Goal: Entertainment & Leisure: Consume media (video, audio)

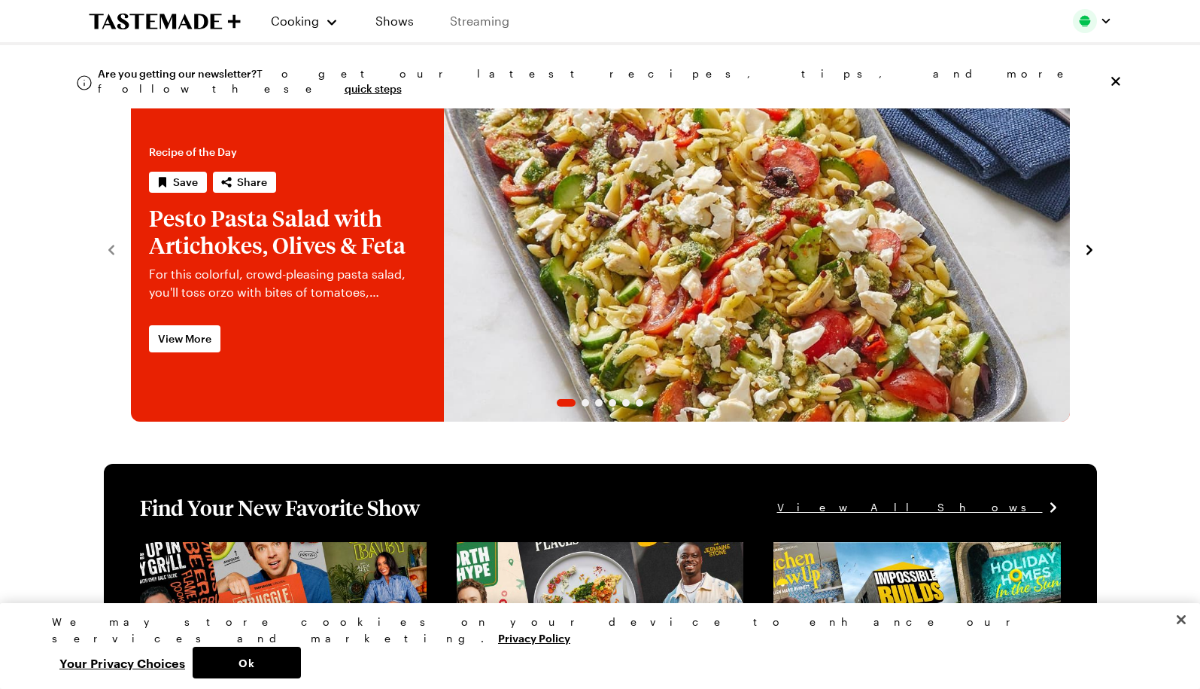
click at [491, 19] on link "Streaming" at bounding box center [480, 21] width 90 height 42
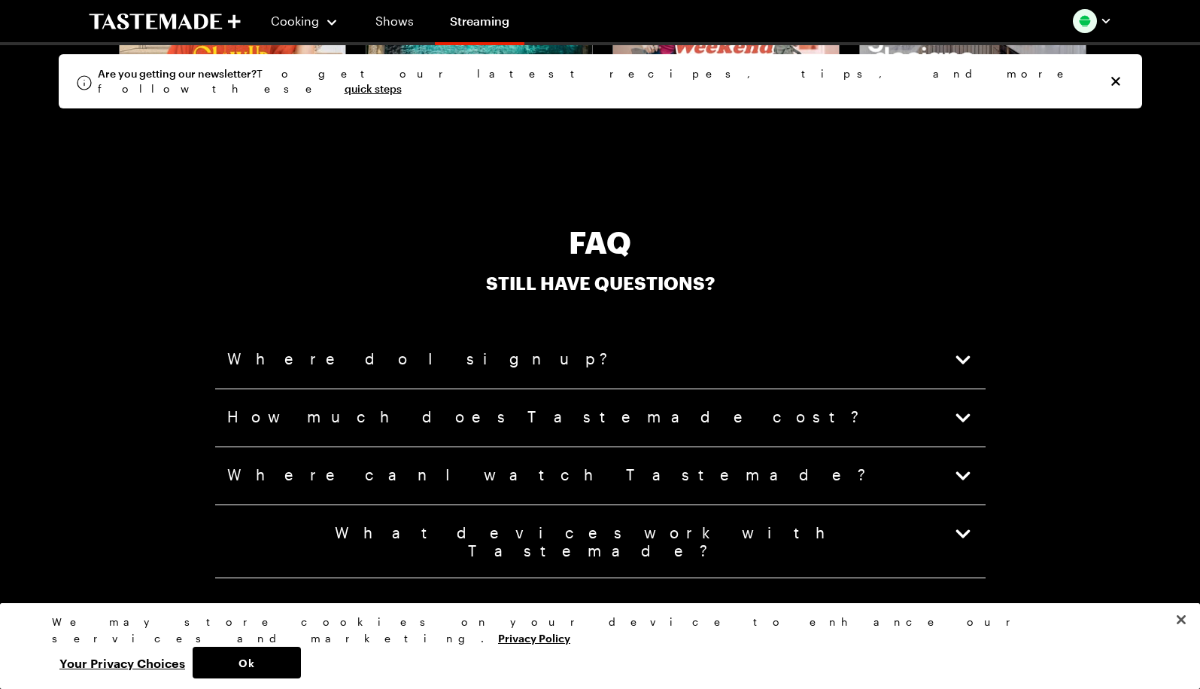
scroll to position [3160, 0]
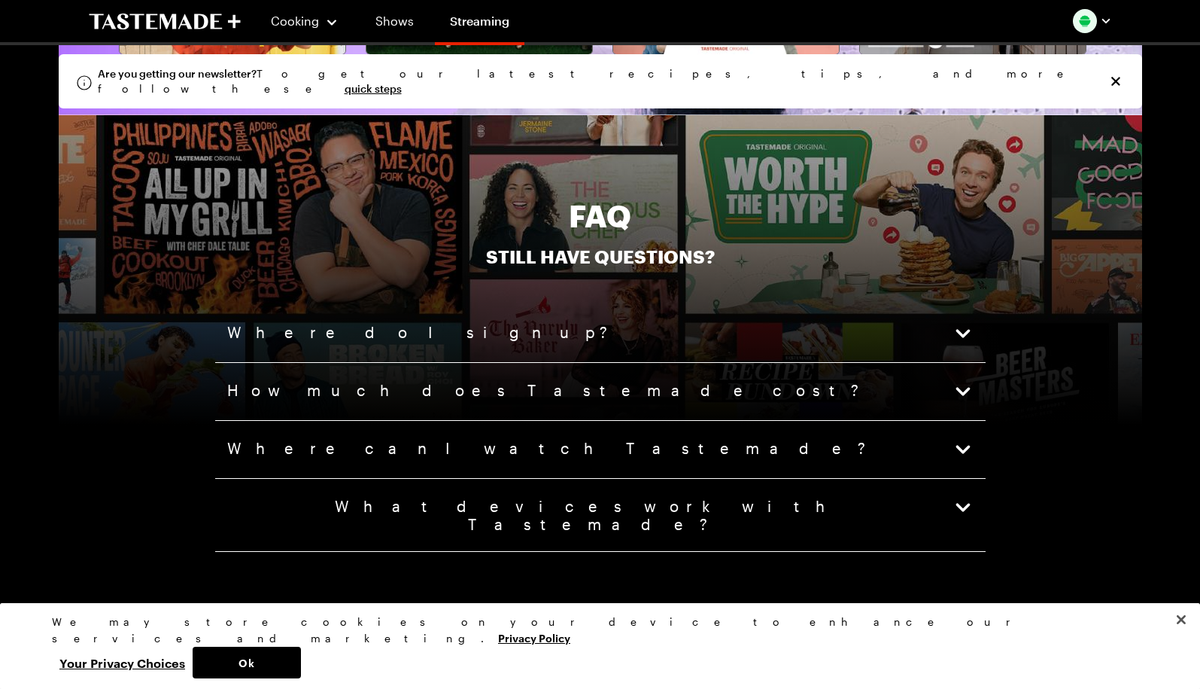
click at [439, 385] on span "How much does Tastemade cost?" at bounding box center [544, 391] width 635 height 21
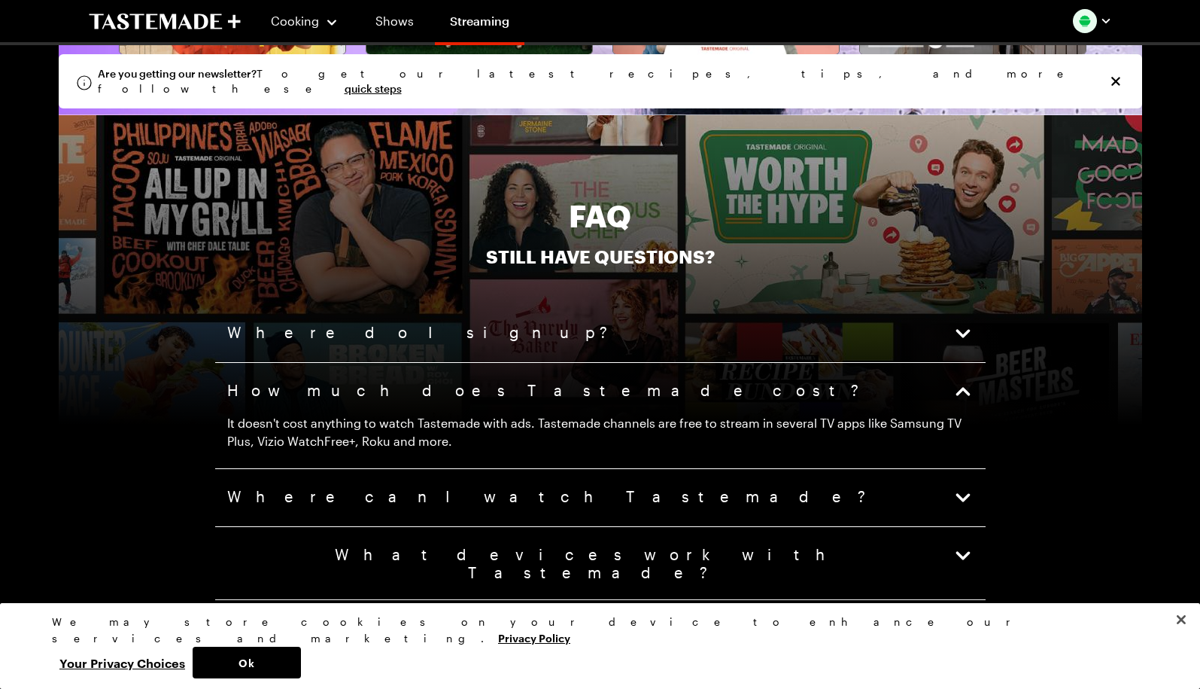
click at [343, 494] on span "Where can I watch Tastemade?" at bounding box center [548, 497] width 642 height 21
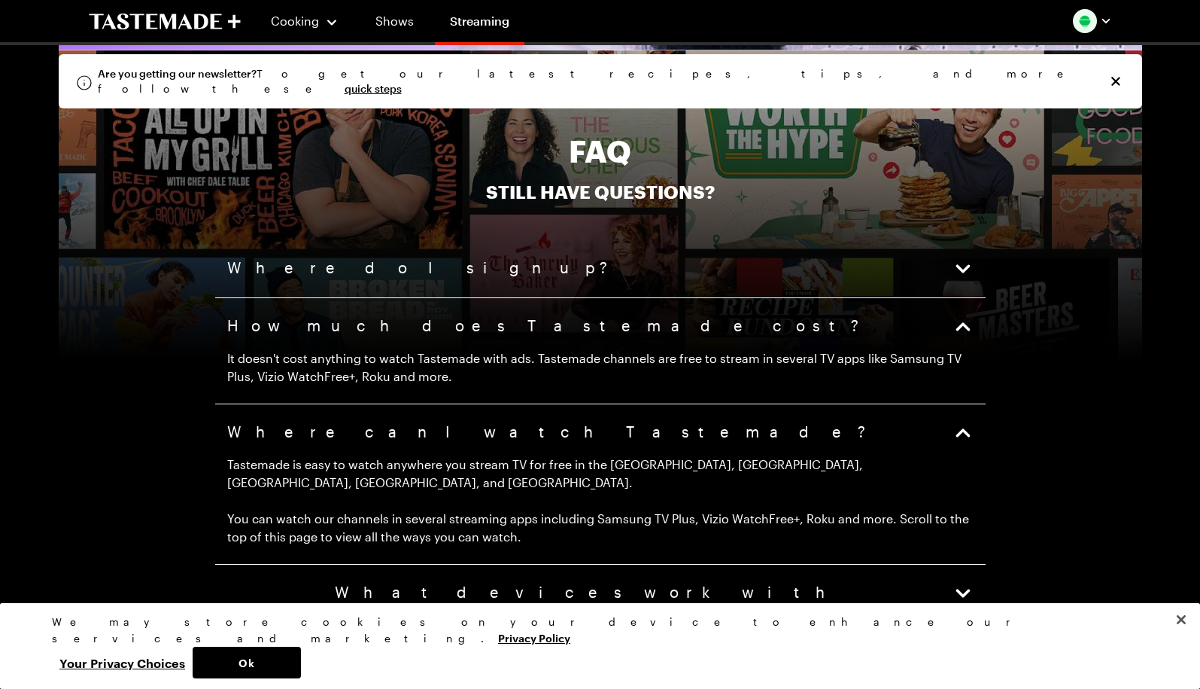
scroll to position [3311, 0]
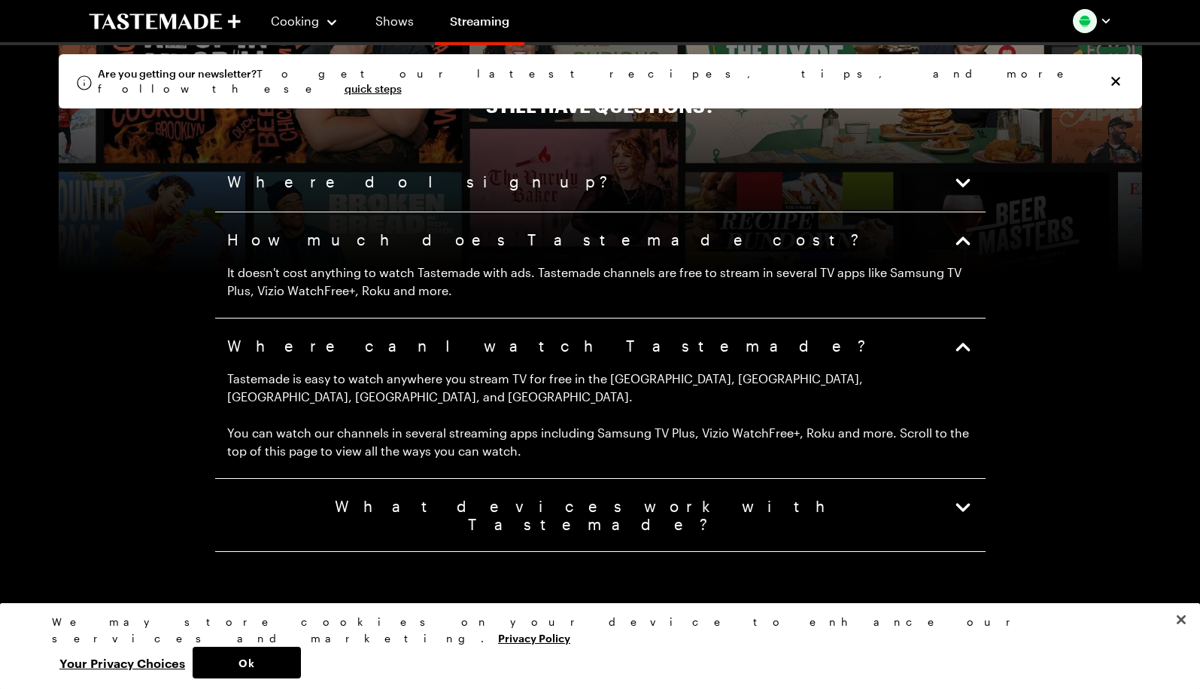
click at [578, 497] on button "What devices work with Tastemade?" at bounding box center [600, 515] width 746 height 36
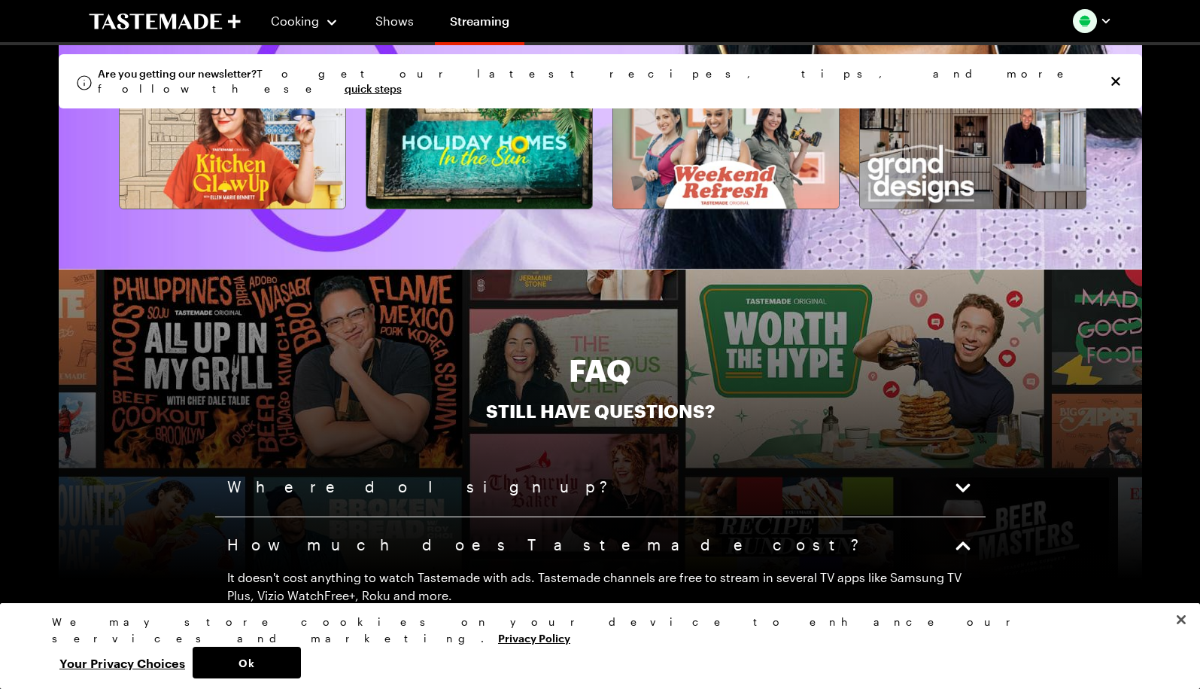
scroll to position [3014, 0]
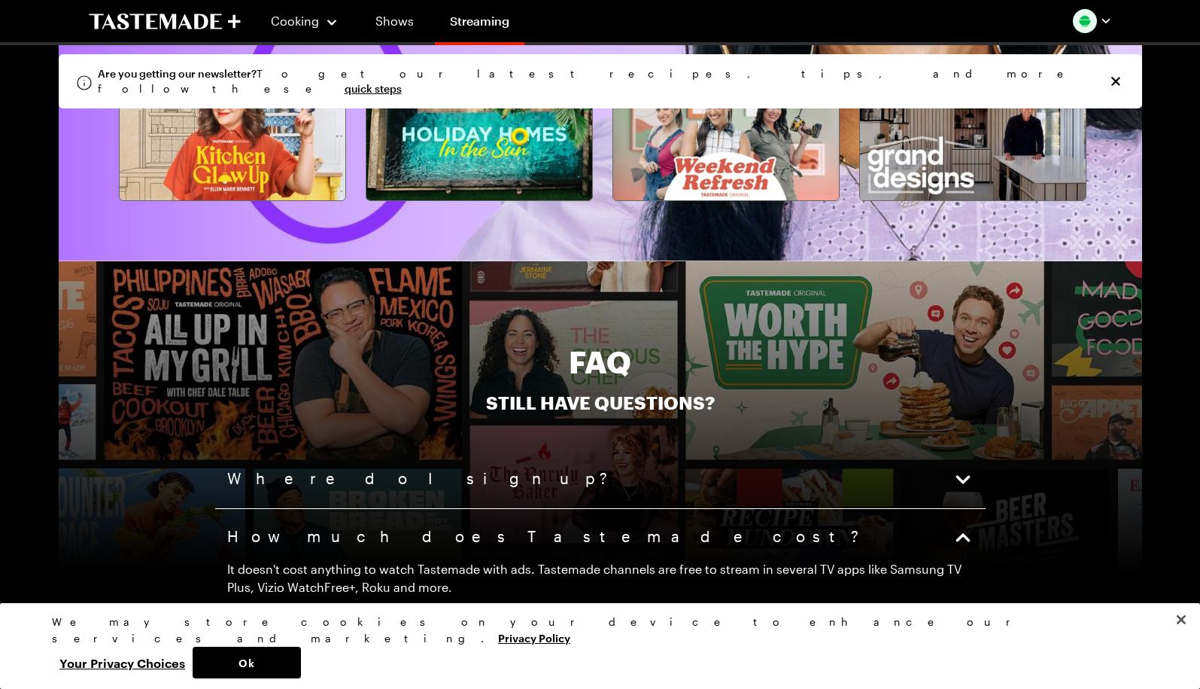
click at [962, 469] on icon "button" at bounding box center [963, 479] width 21 height 21
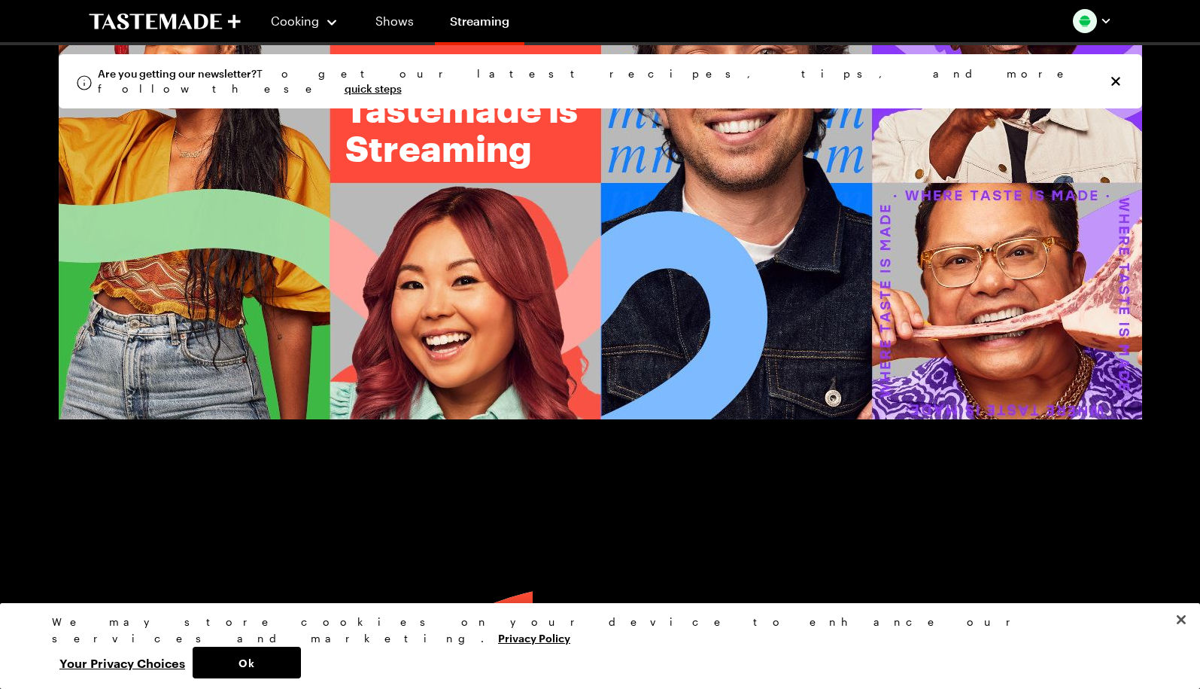
scroll to position [0, 0]
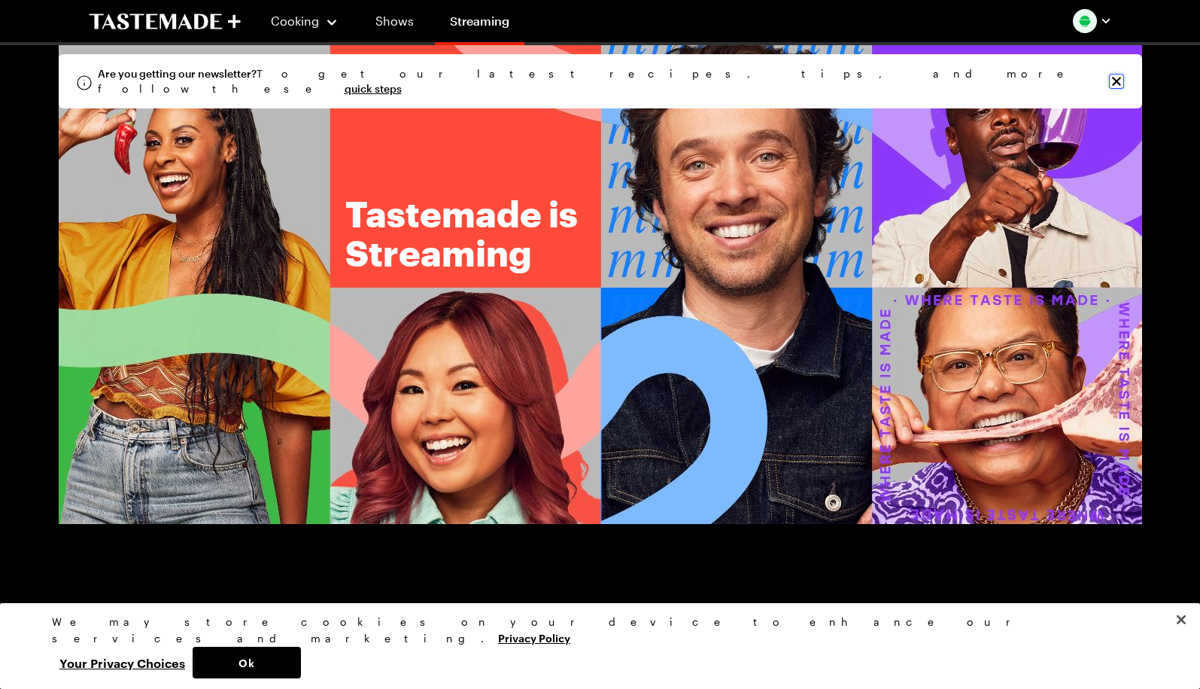
drag, startPoint x: 1116, startPoint y: 78, endPoint x: 1108, endPoint y: 59, distance: 20.3
click at [1117, 78] on icon "Close info alert" at bounding box center [1116, 81] width 15 height 15
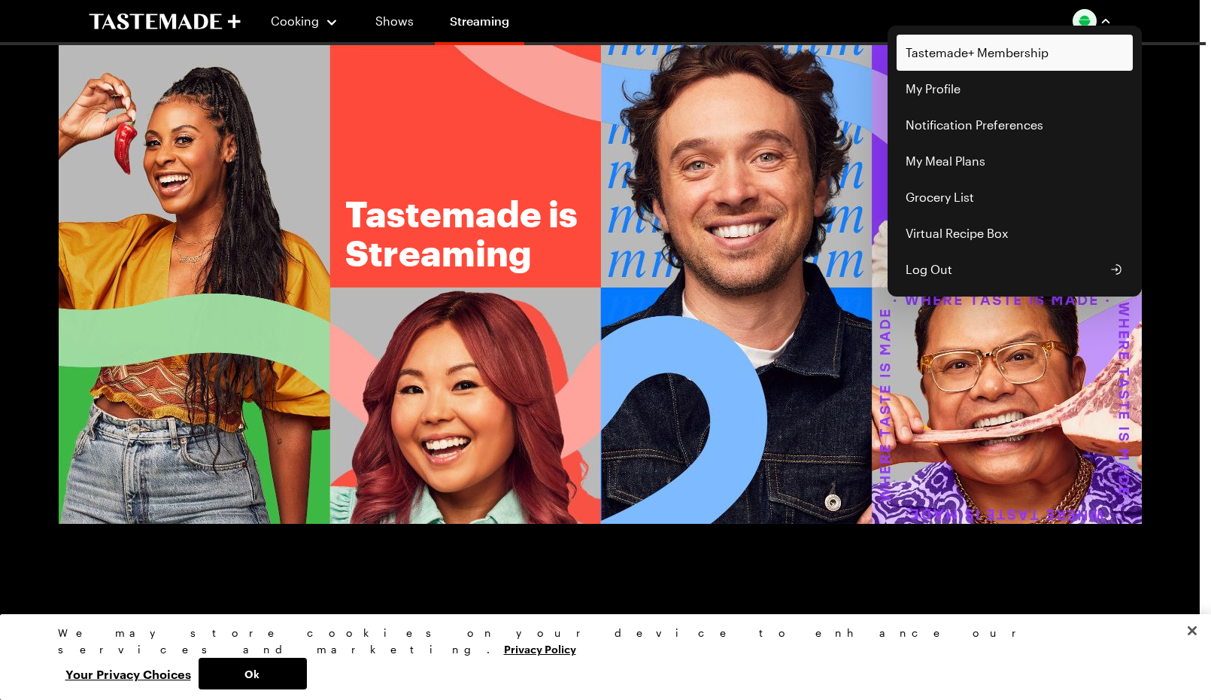
click at [1017, 44] on link "Tastemade+ Membership" at bounding box center [1015, 53] width 236 height 36
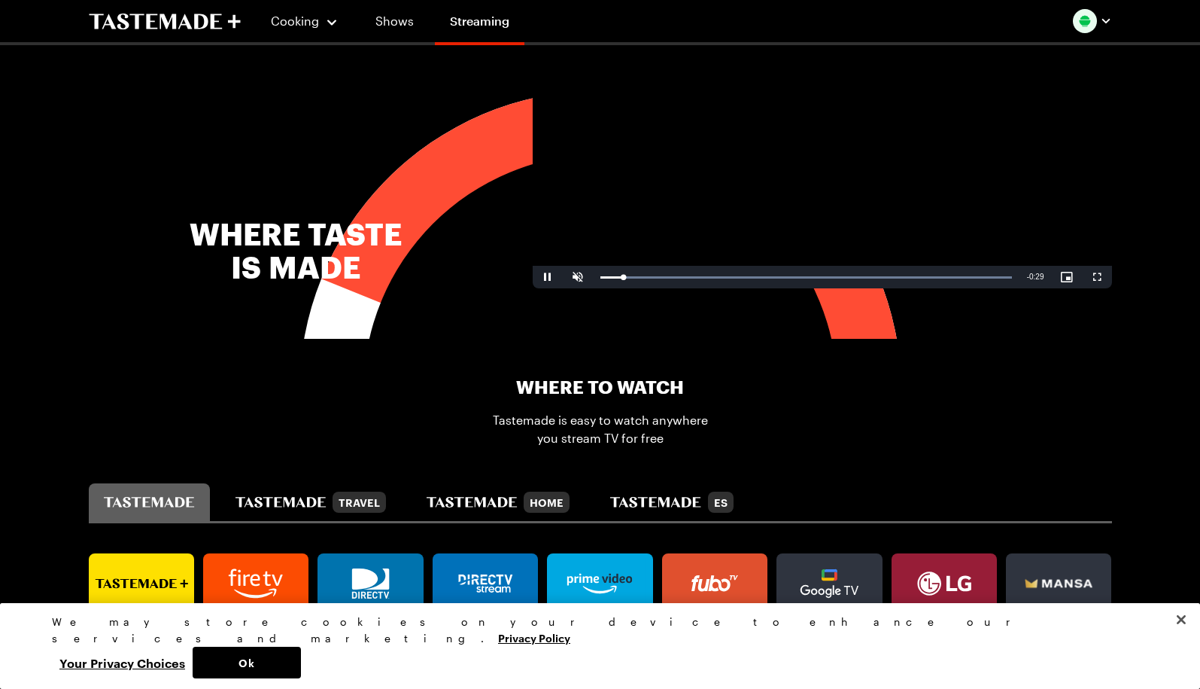
scroll to position [602, 0]
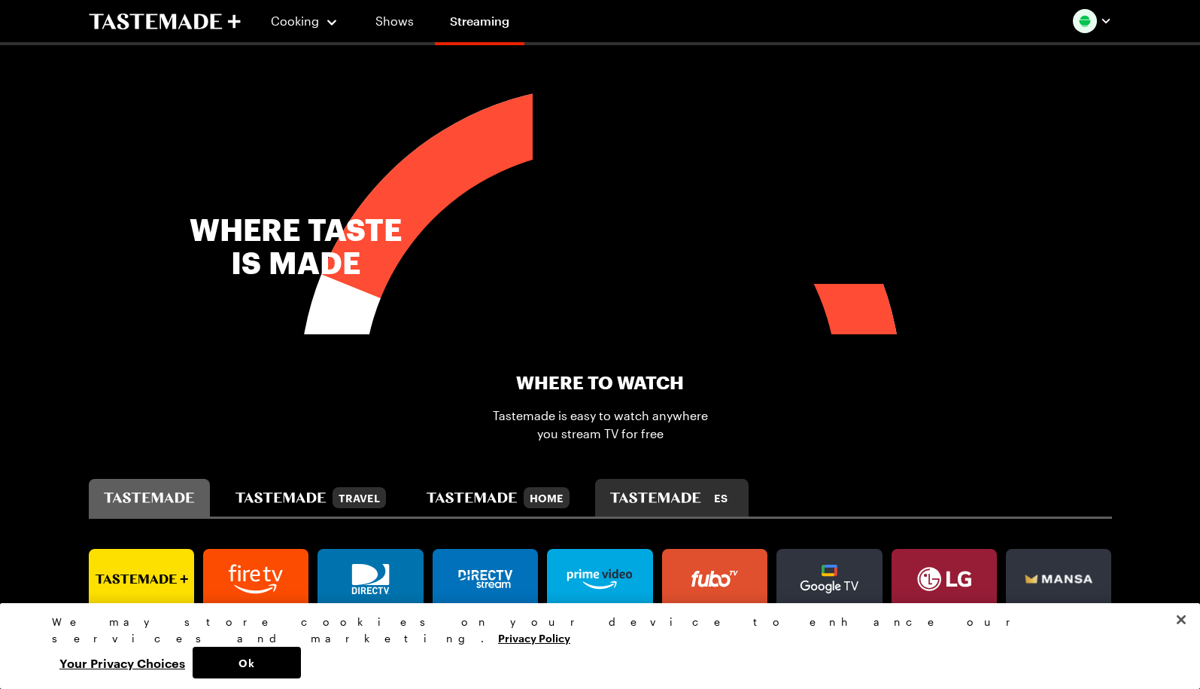
click at [667, 488] on div "ES" at bounding box center [671, 497] width 123 height 21
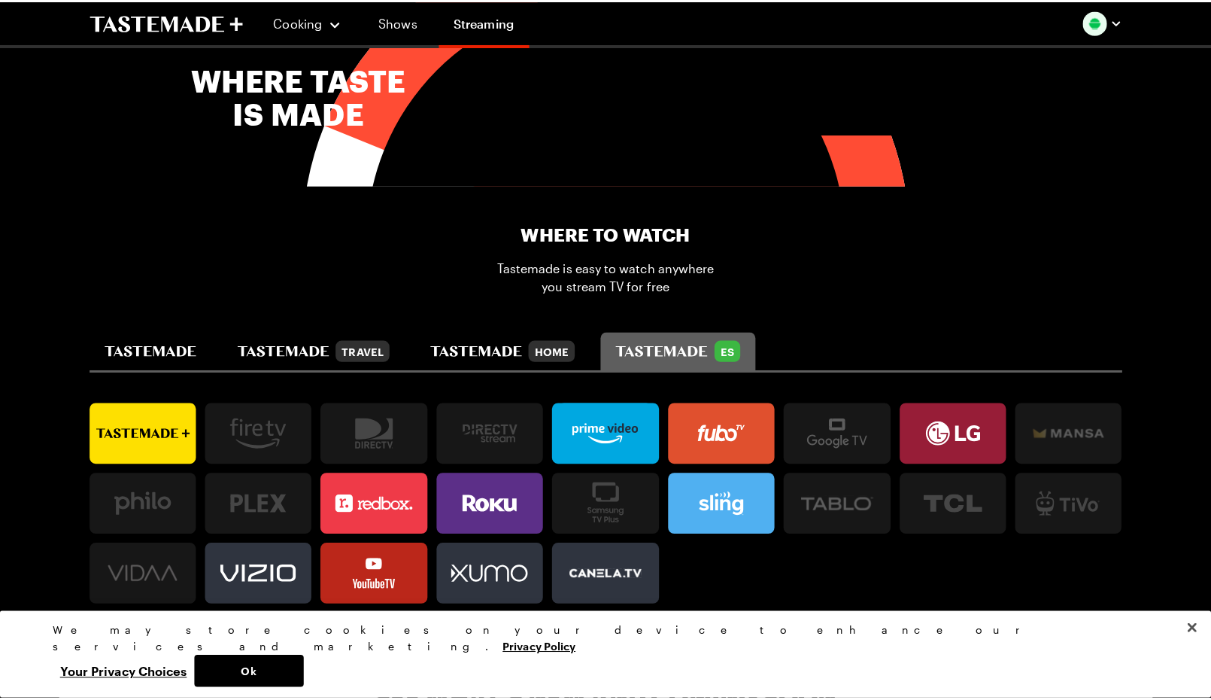
scroll to position [903, 0]
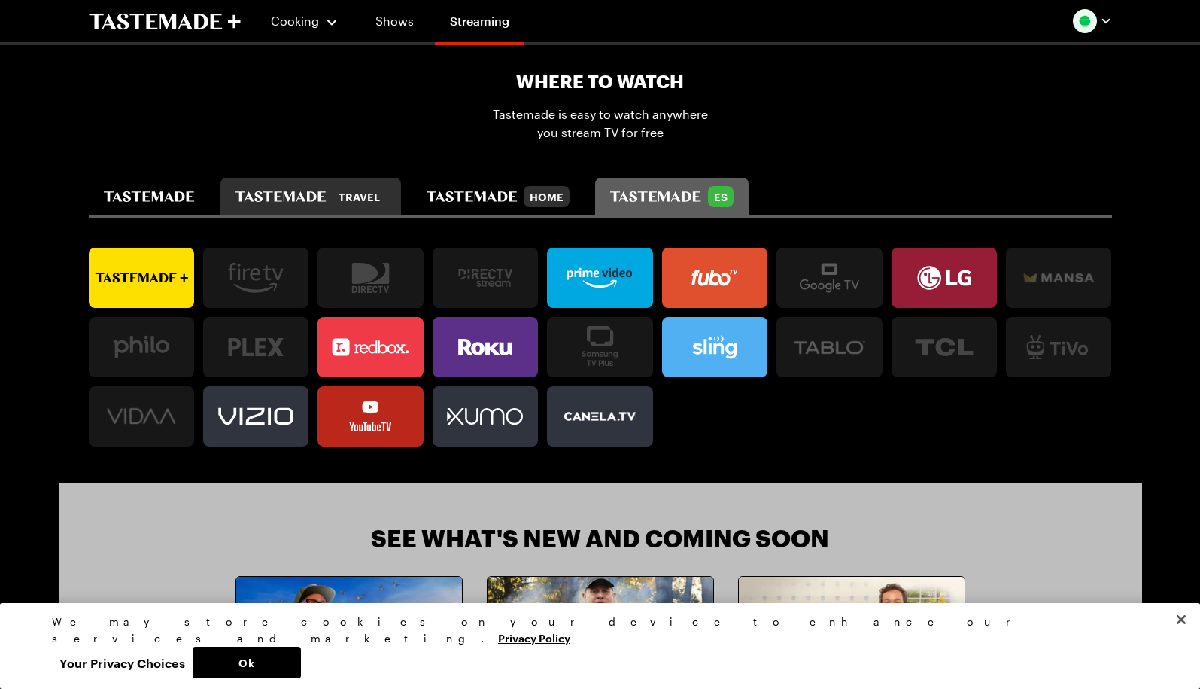
click at [273, 196] on icon "tastemade travel" at bounding box center [281, 196] width 91 height 11
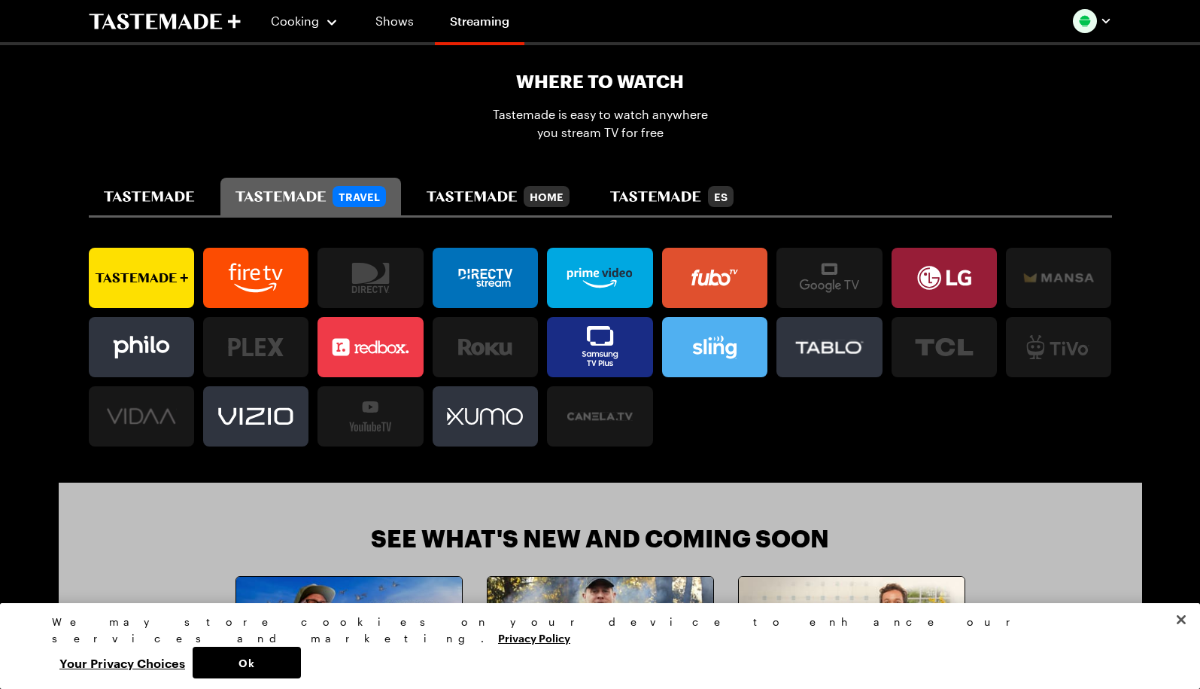
click at [162, 284] on icon at bounding box center [141, 278] width 105 height 30
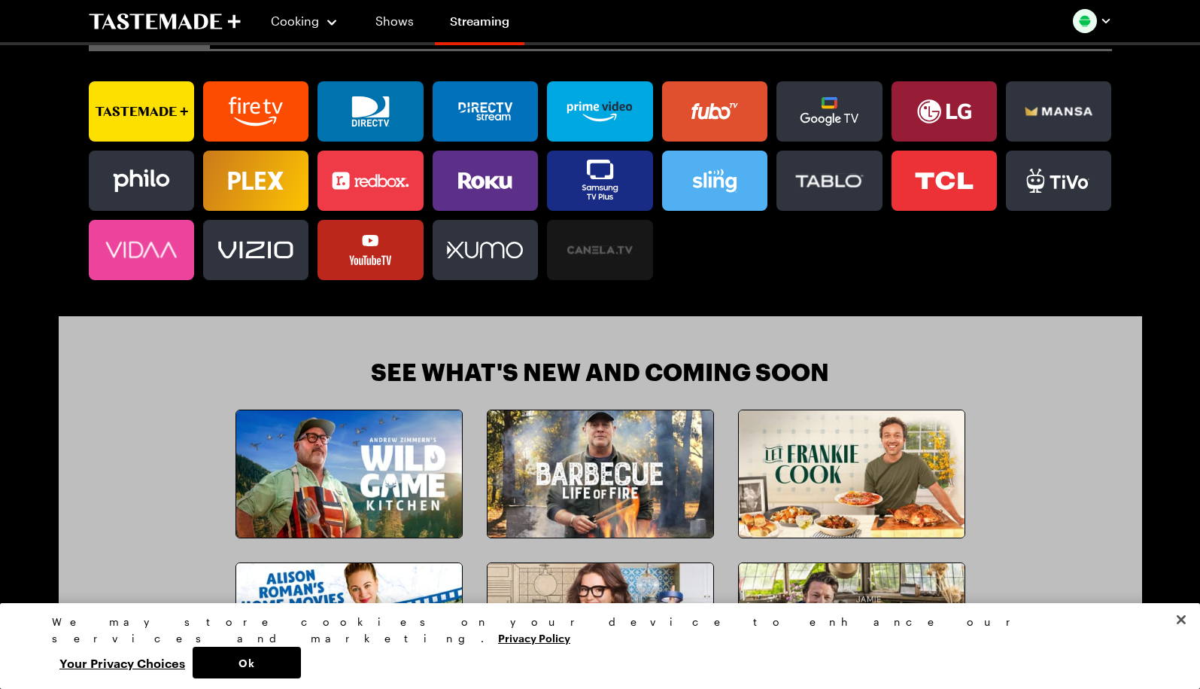
scroll to position [1354, 0]
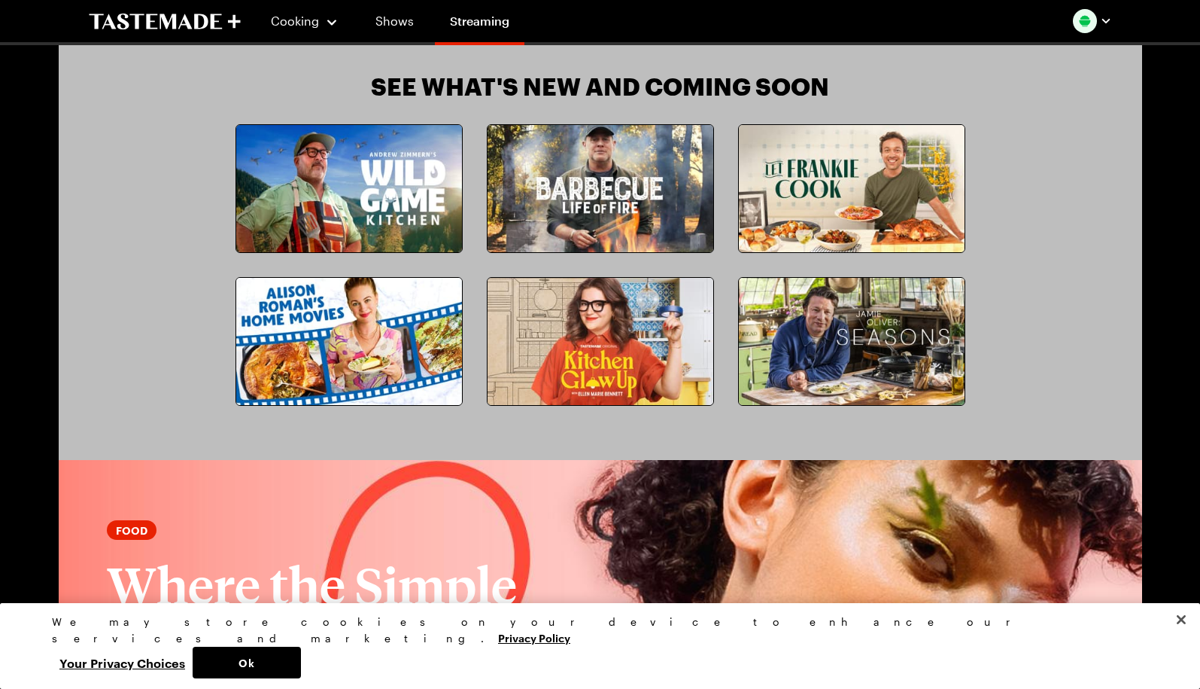
click at [856, 206] on img at bounding box center [852, 188] width 226 height 127
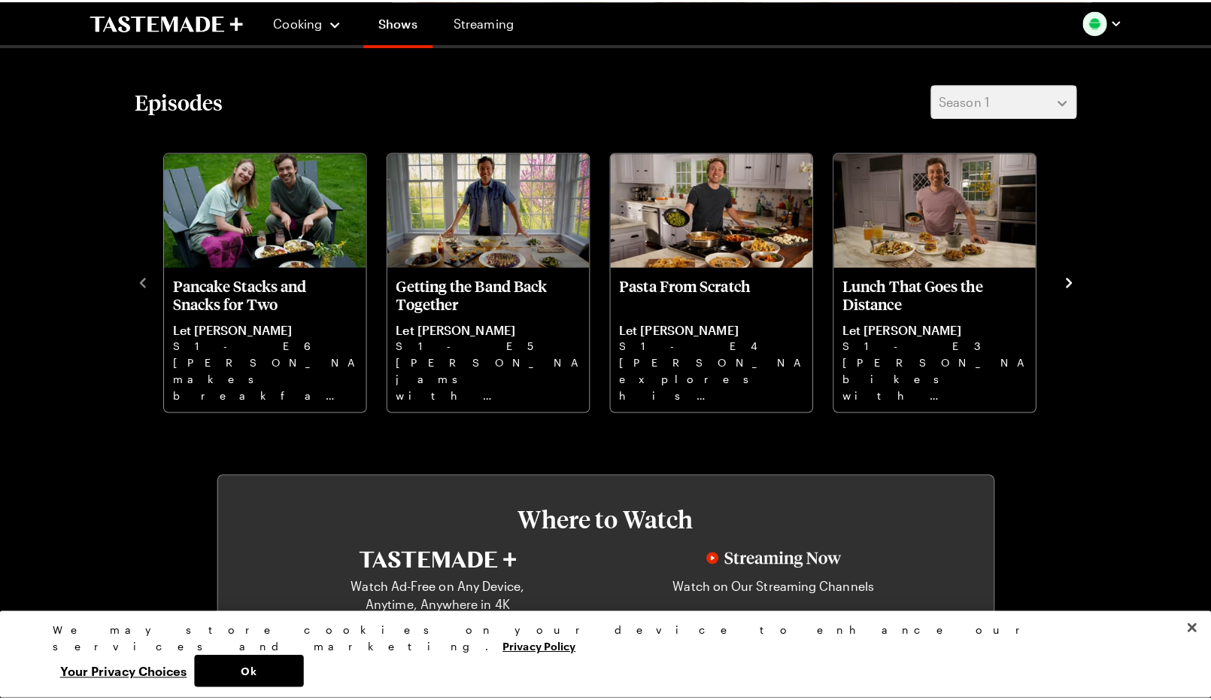
scroll to position [230, 0]
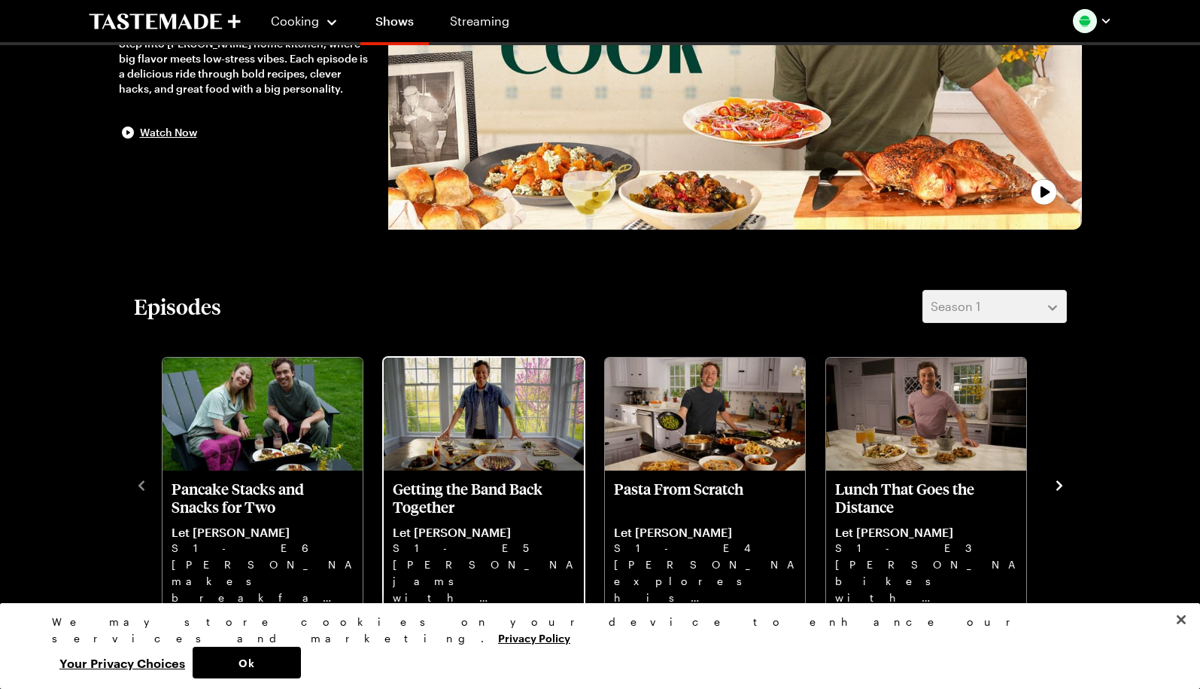
click at [504, 446] on img "Getting the Band Back Together" at bounding box center [484, 413] width 200 height 113
